Goal: Find specific page/section: Find specific page/section

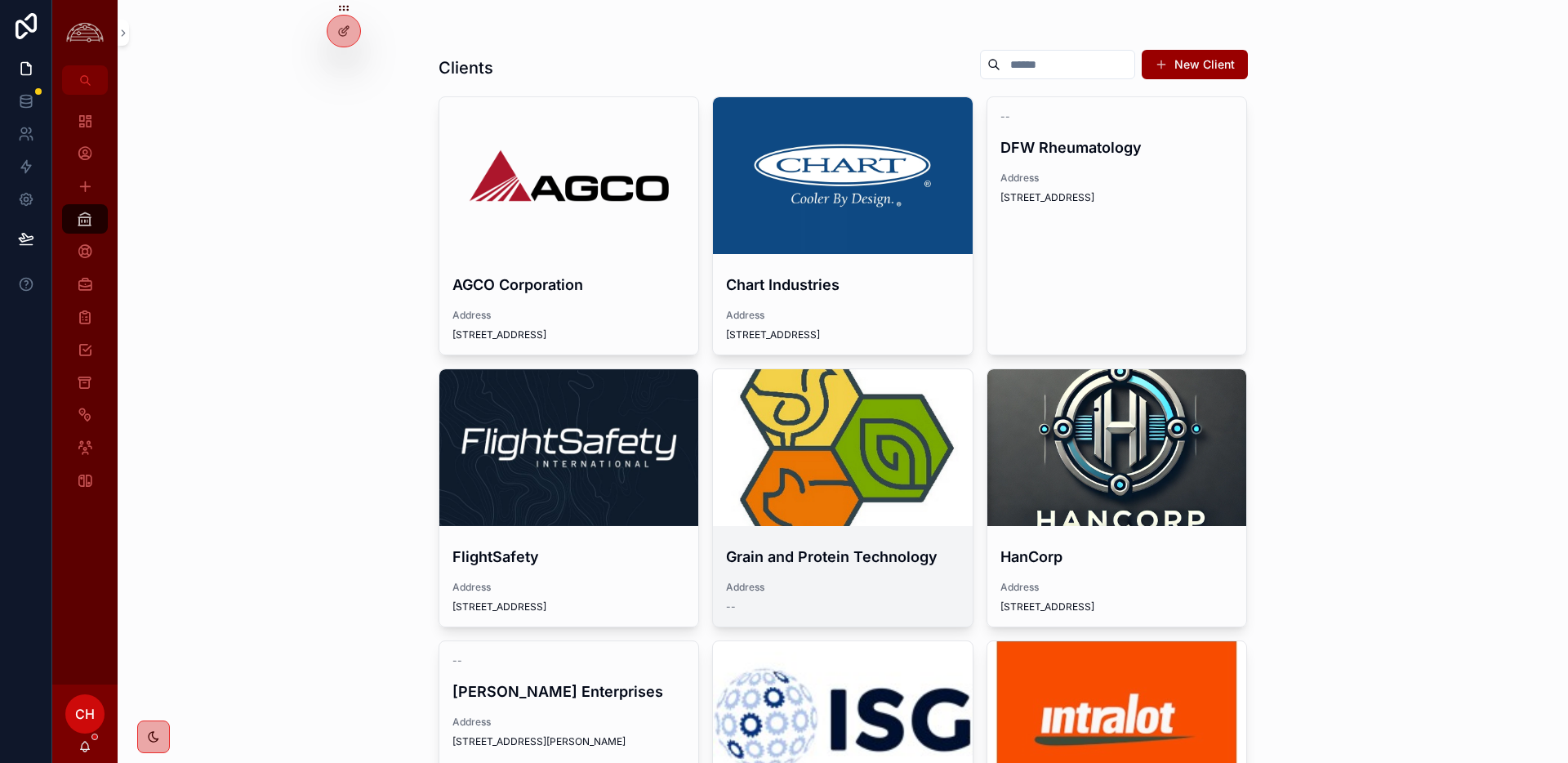
click at [865, 562] on h4 "Grain and Protein Technology" at bounding box center [842, 557] width 233 height 22
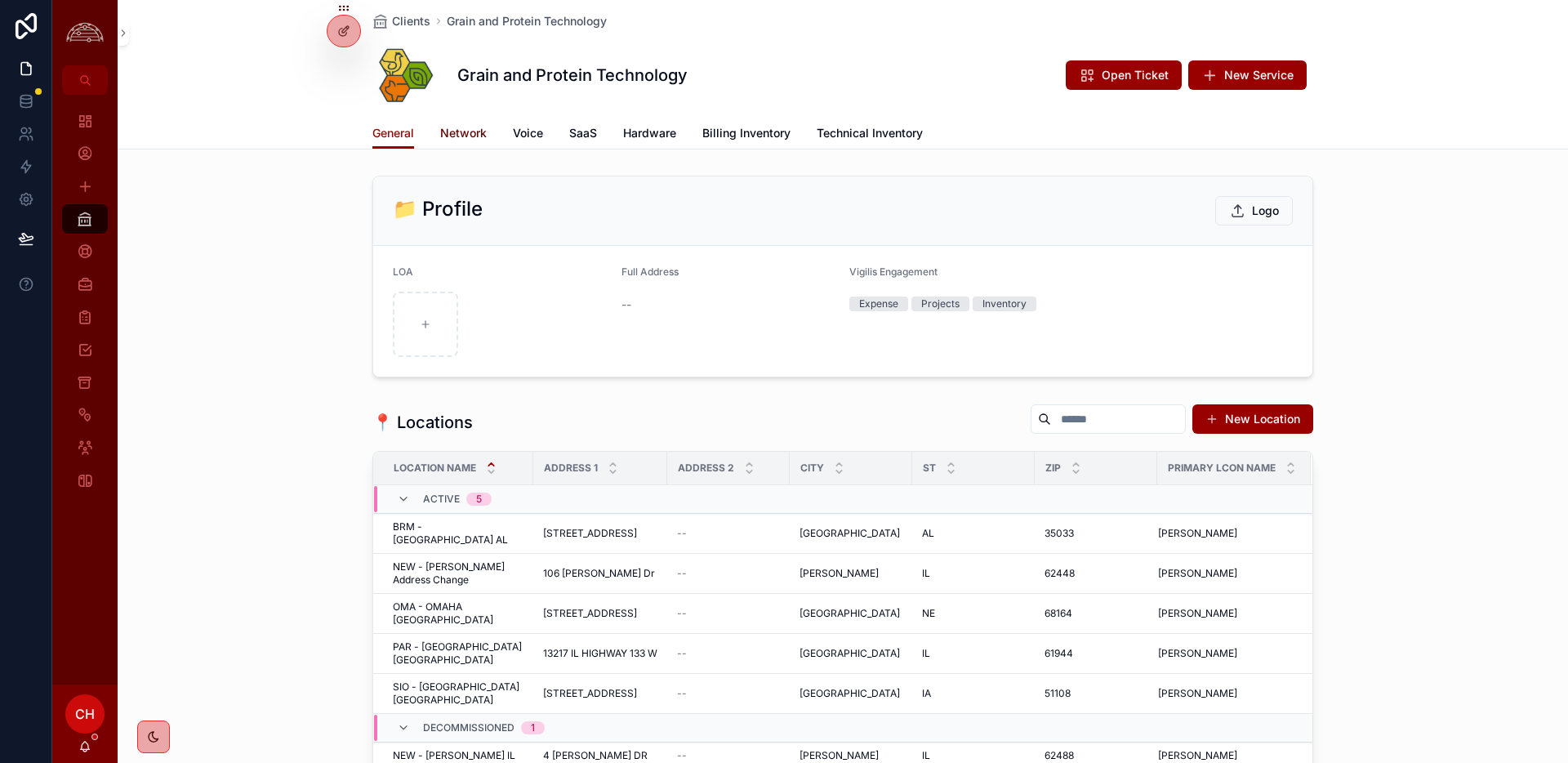
click at [467, 119] on link "Network" at bounding box center [464, 135] width 47 height 33
